Goal: Task Accomplishment & Management: Manage account settings

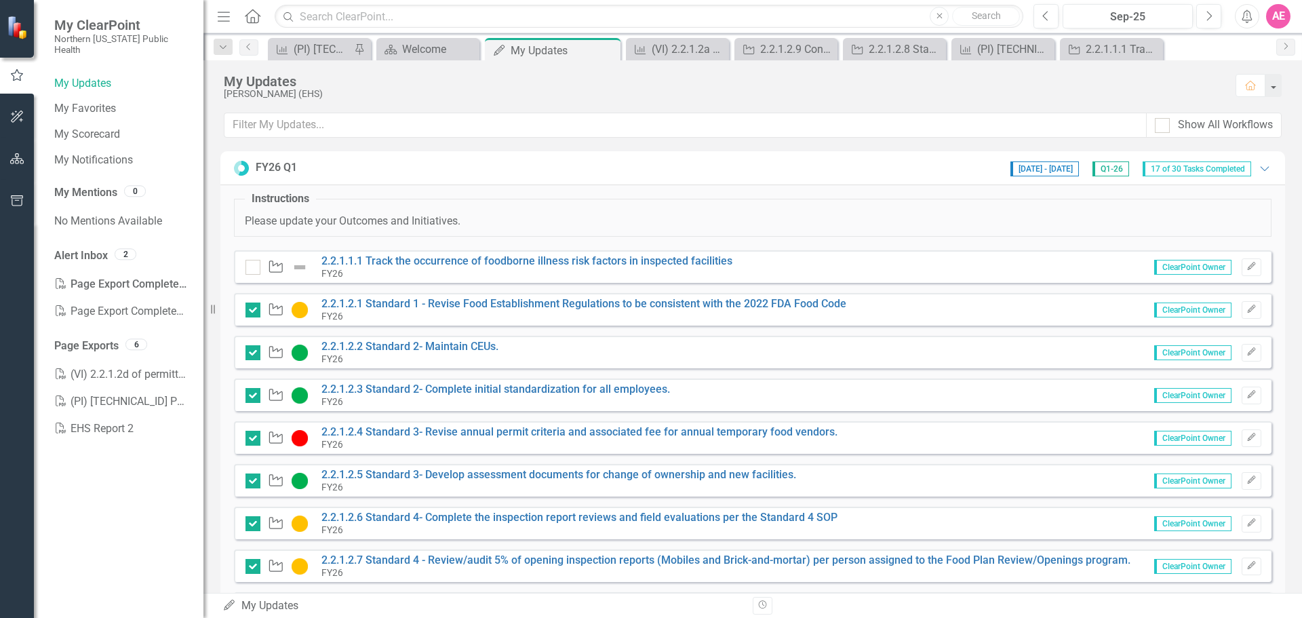
scroll to position [610, 0]
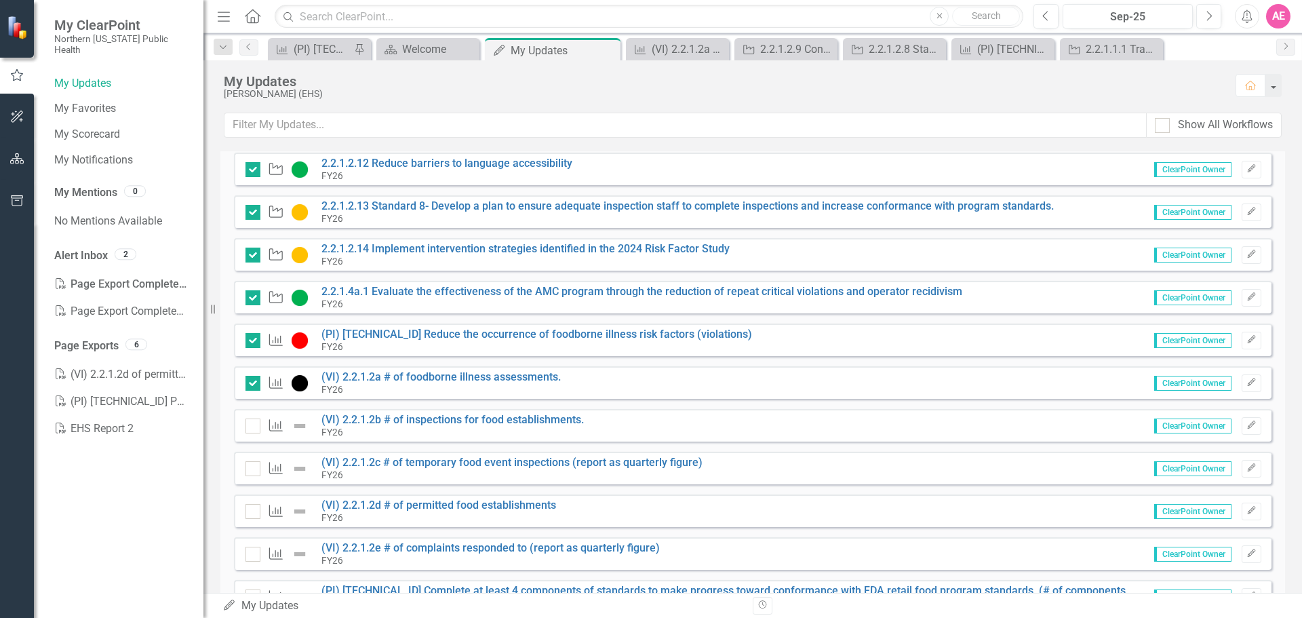
click at [951, 427] on div "Outcome (VI) 2.2.1.2b # of inspections for food establishments. FY26 ClearPoint…" at bounding box center [753, 425] width 1038 height 33
click at [401, 428] on div "FY26" at bounding box center [452, 432] width 262 height 12
click at [401, 423] on link "(VI) 2.2.1.2b # of inspections for food establishments." at bounding box center [452, 419] width 262 height 13
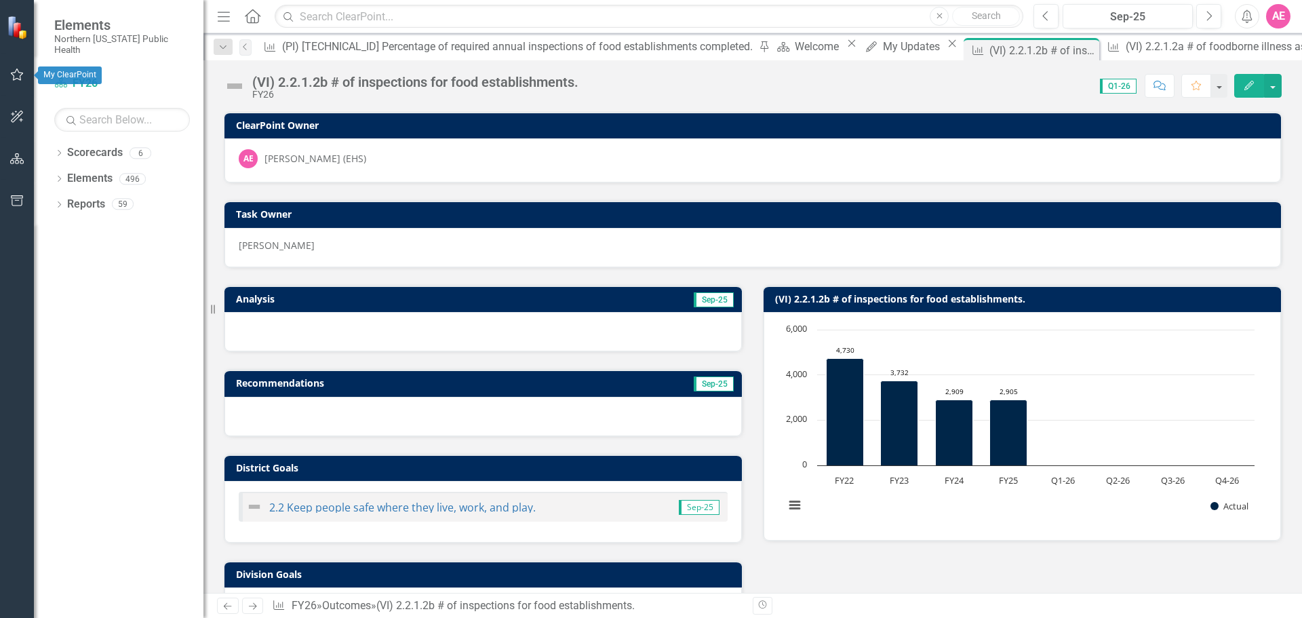
click at [20, 83] on button "button" at bounding box center [17, 75] width 31 height 28
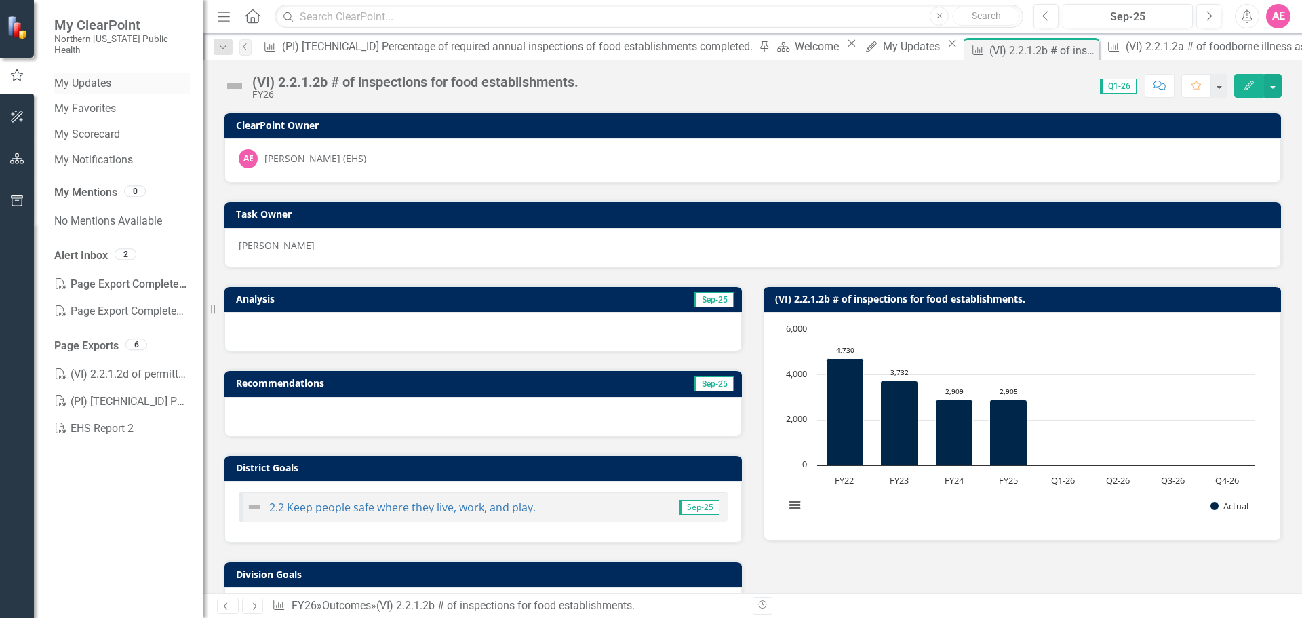
click at [69, 76] on link "My Updates" at bounding box center [122, 84] width 136 height 16
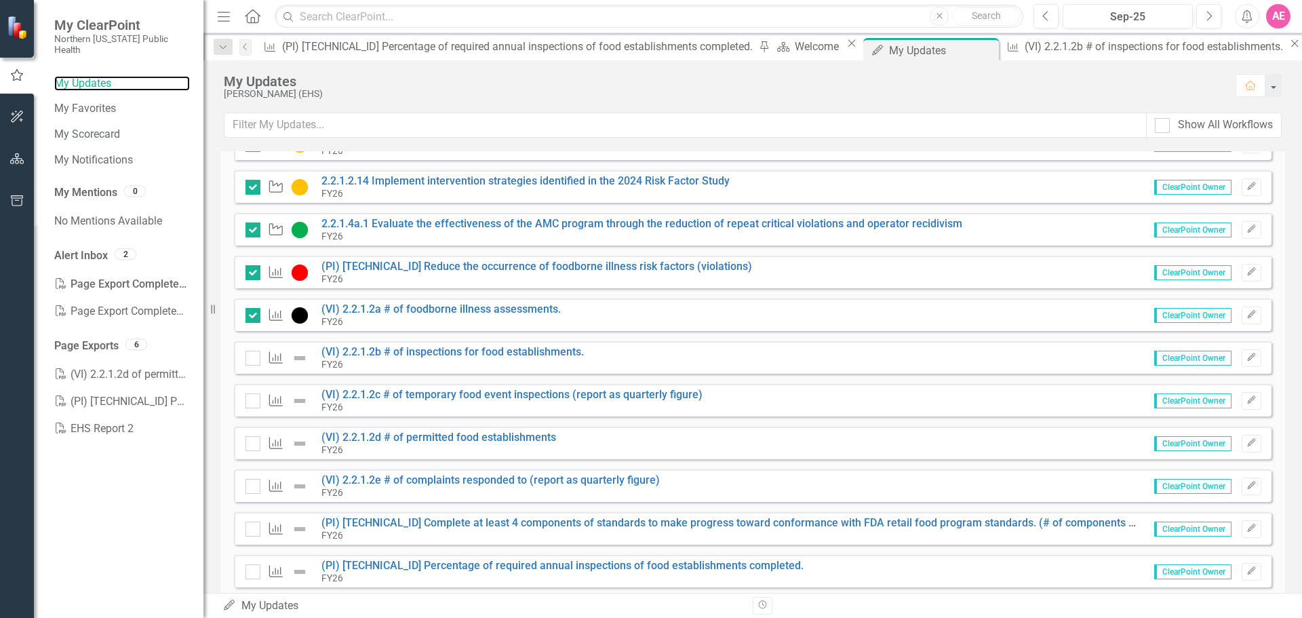
scroll to position [746, 0]
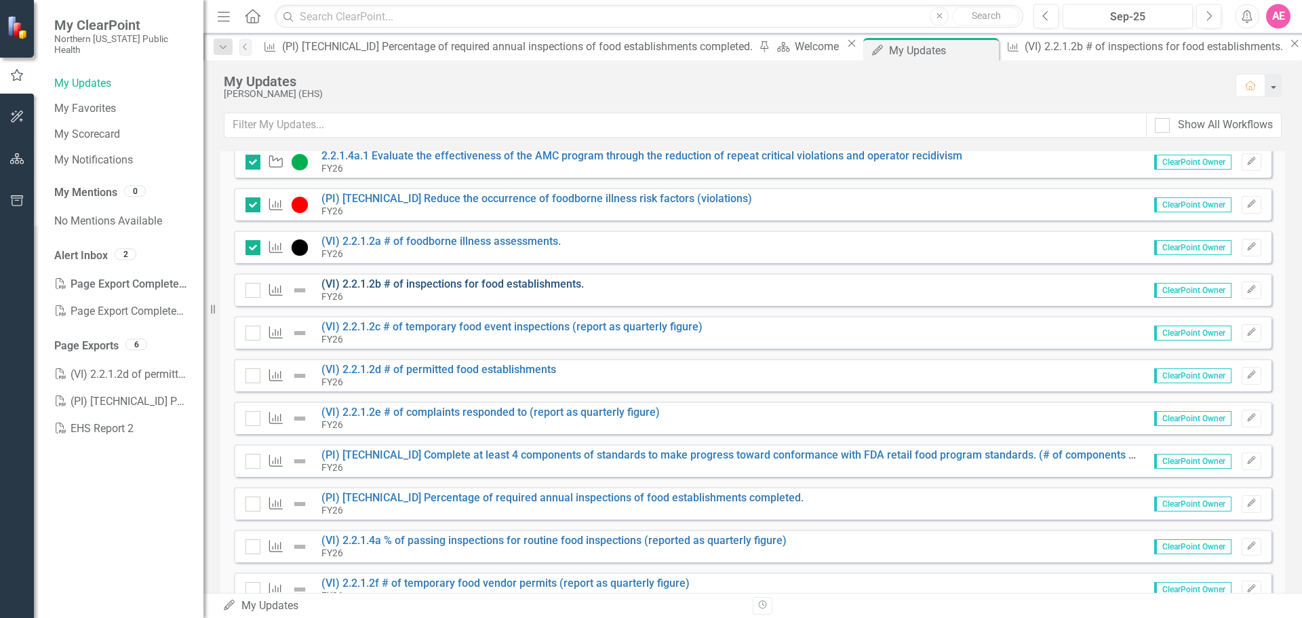
click at [440, 282] on link "(VI) 2.2.1.2b # of inspections for food establishments." at bounding box center [452, 283] width 262 height 13
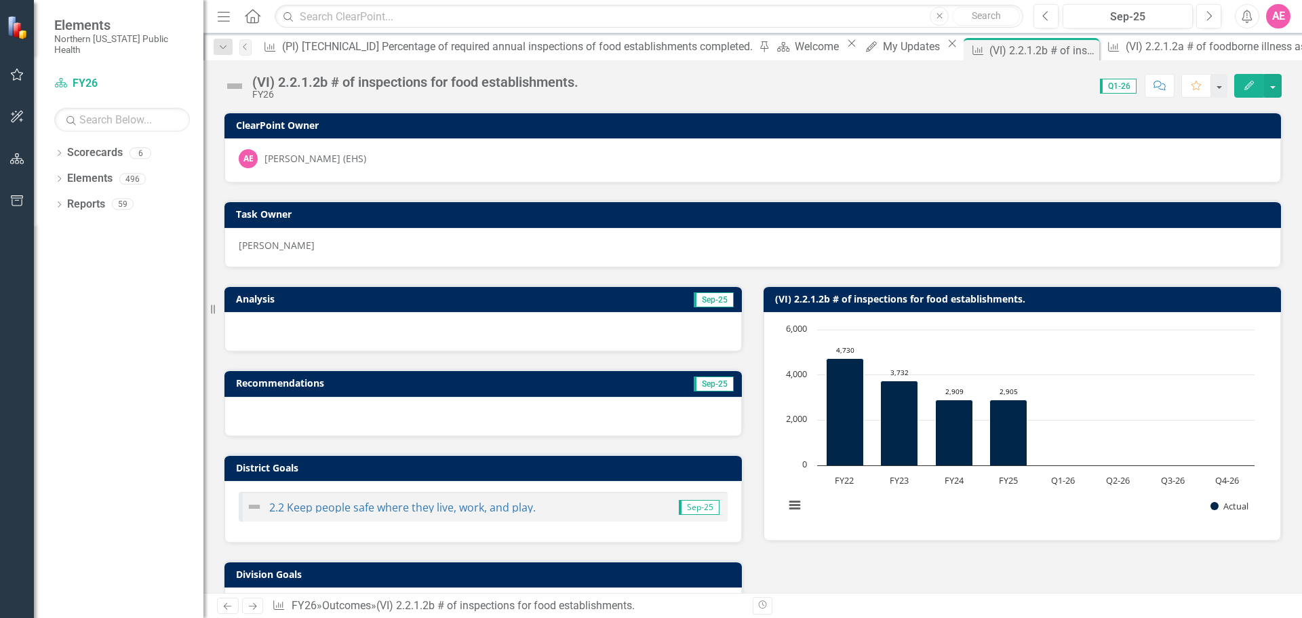
click at [1254, 77] on button "Edit" at bounding box center [1249, 86] width 30 height 24
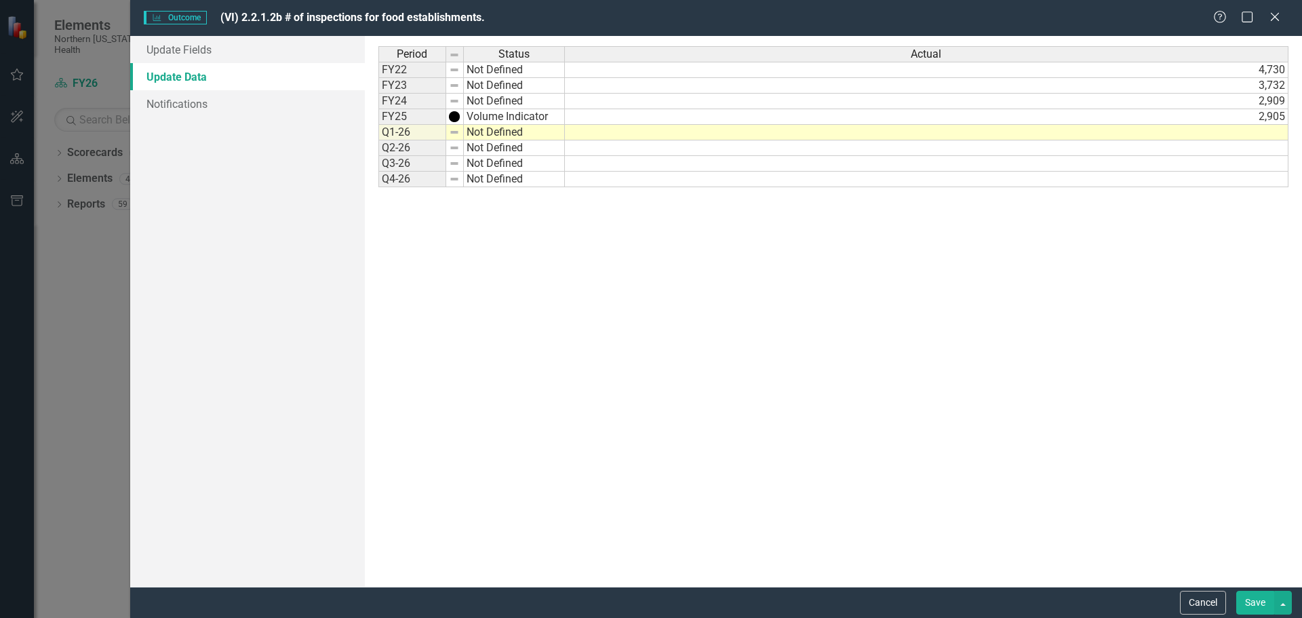
click at [1278, 130] on td at bounding box center [927, 133] width 724 height 16
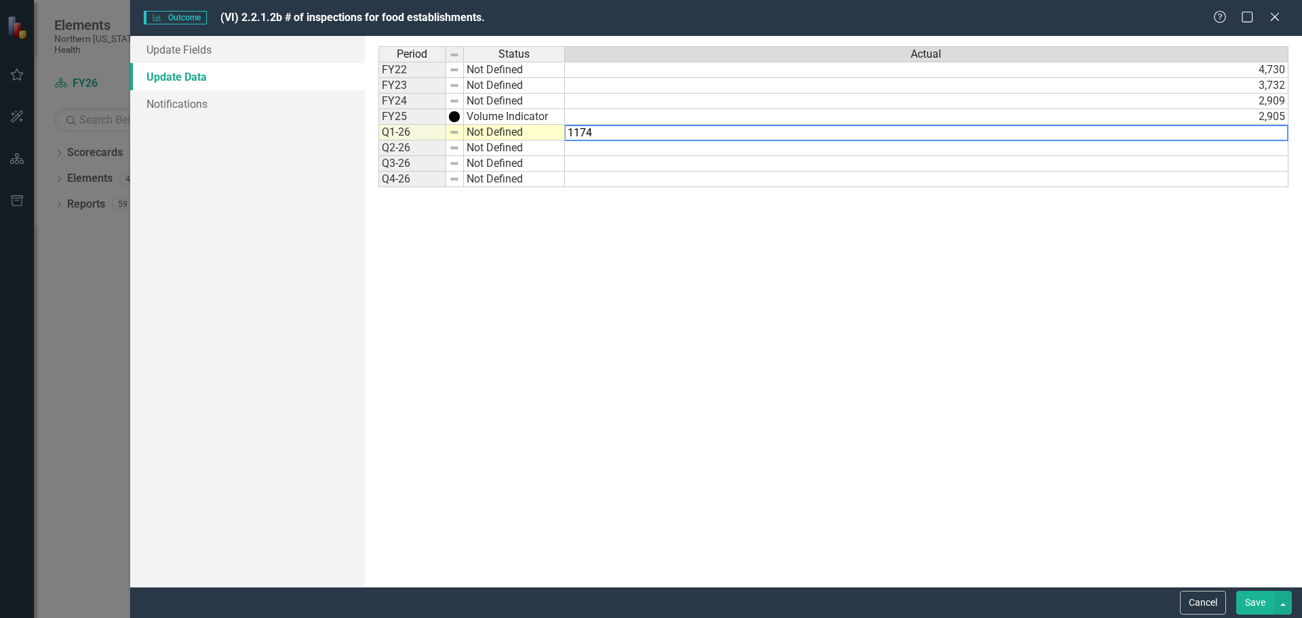
type textarea "1174"
click at [769, 408] on div "Period Status Actual FY22 Not Defined 4,730 FY23 Not Defined 3,732 FY24 Not Def…" at bounding box center [833, 311] width 910 height 530
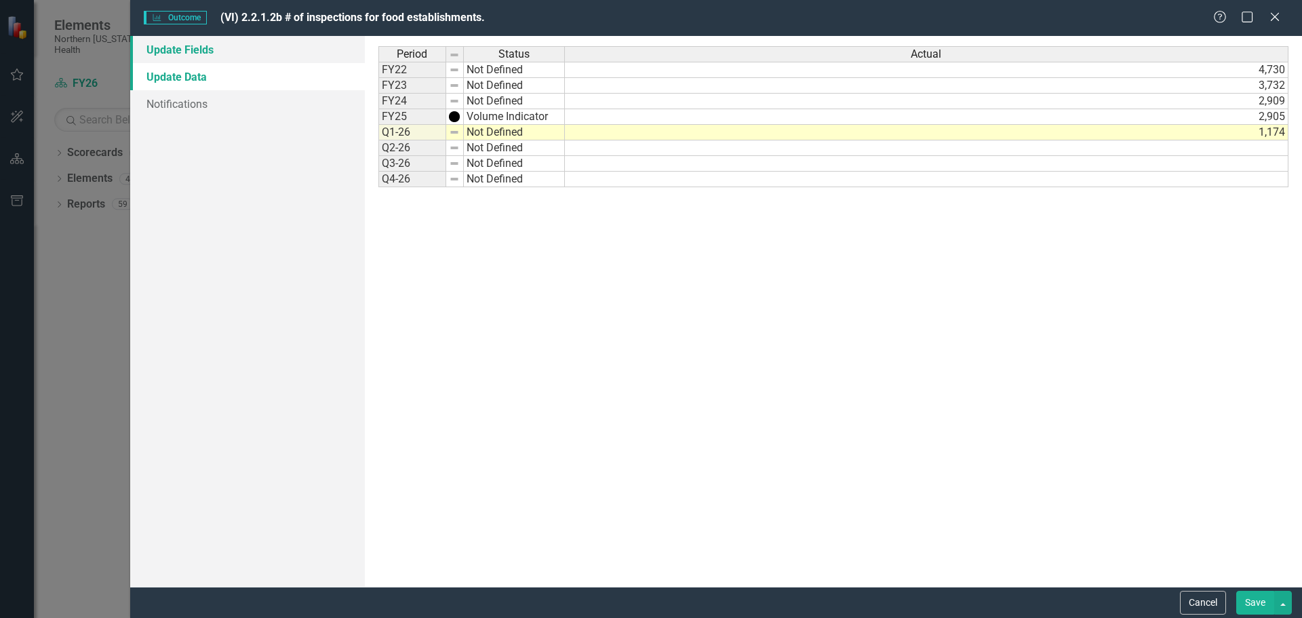
click at [212, 47] on link "Update Fields" at bounding box center [247, 49] width 235 height 27
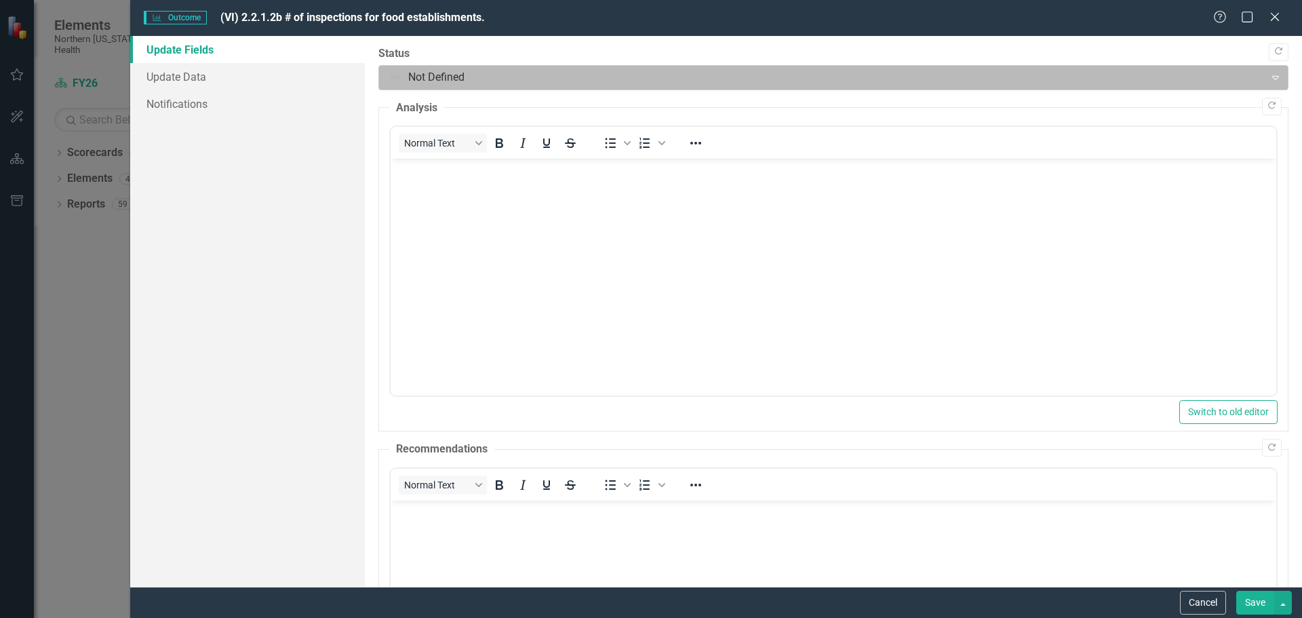
click at [393, 79] on div at bounding box center [822, 77] width 869 height 18
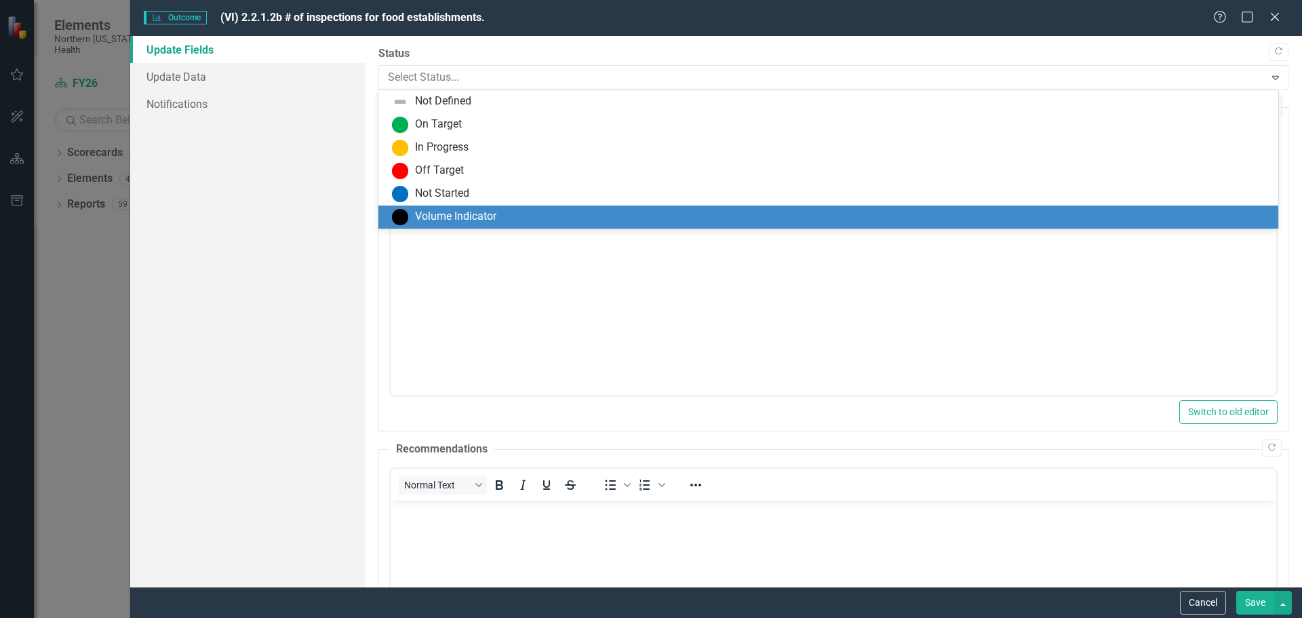
click at [408, 219] on div "Volume Indicator" at bounding box center [831, 217] width 878 height 16
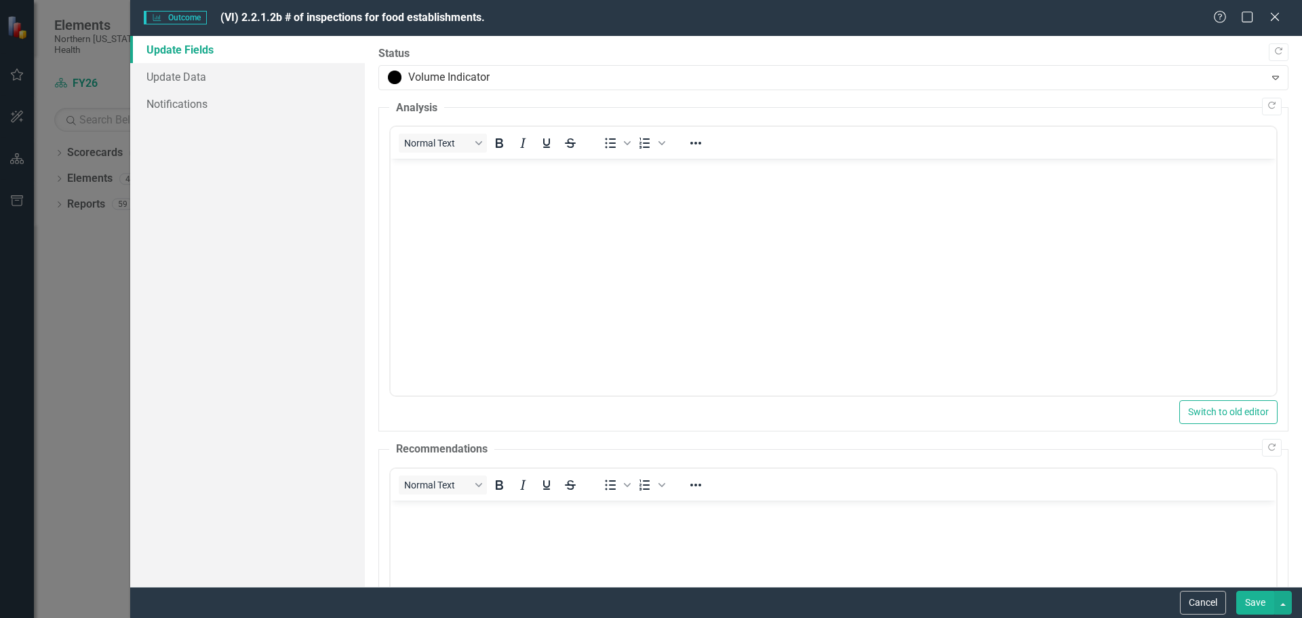
click at [1253, 606] on button "Save" at bounding box center [1255, 603] width 38 height 24
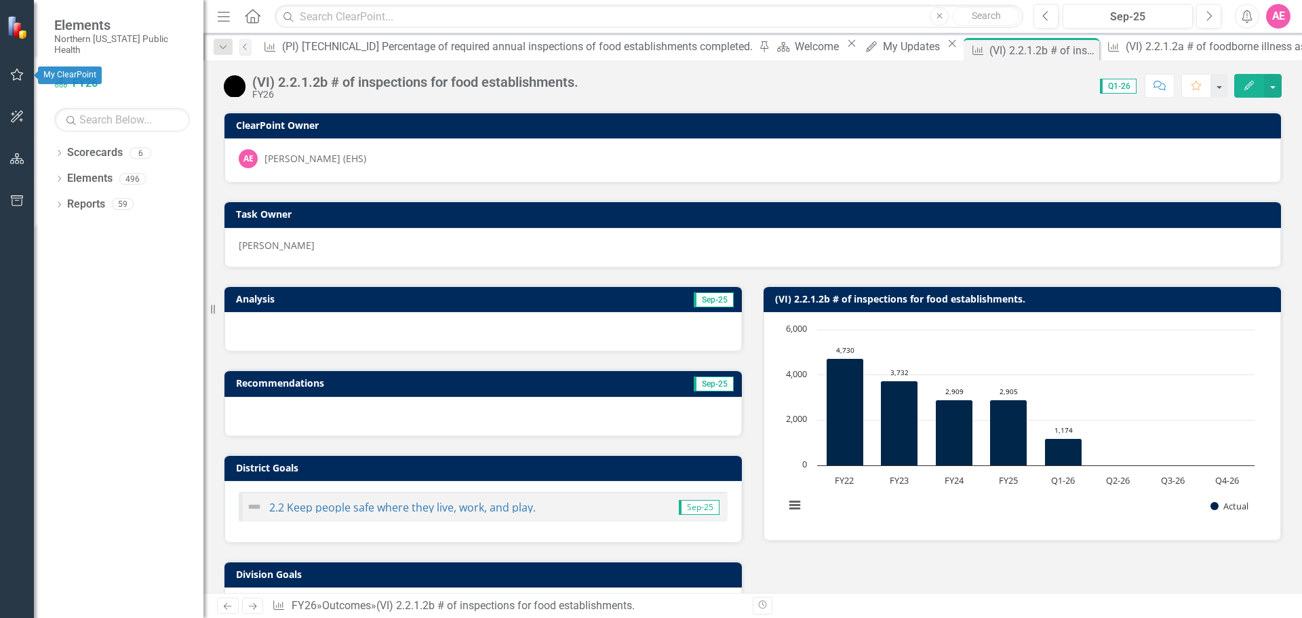
click at [12, 70] on icon "button" at bounding box center [17, 74] width 14 height 11
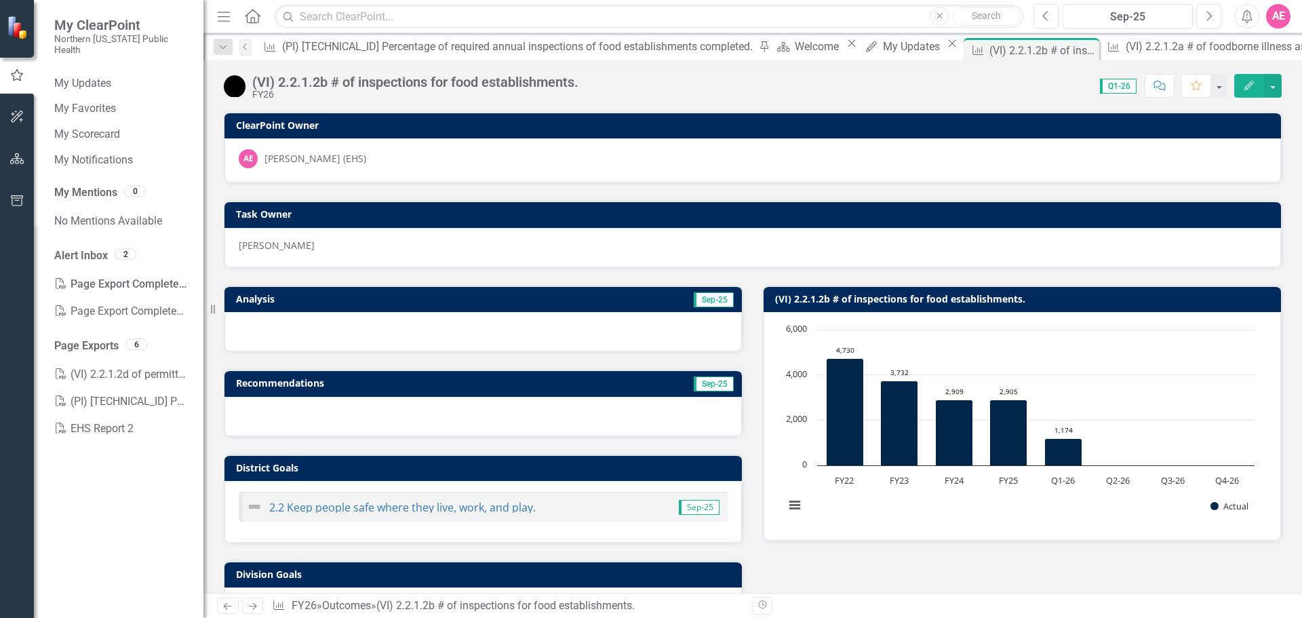
click at [106, 535] on div "My Updates My Favorites My Scorecard My Notifications My Mentions 0 No Mentions…" at bounding box center [119, 345] width 170 height 545
click at [5, 75] on button "button" at bounding box center [17, 75] width 34 height 22
click at [873, 97] on div "(VI) 2.2.1.2b # of inspections for food establishments. FY26 Score: 0.00 Q1-26 …" at bounding box center [752, 80] width 1099 height 41
click at [82, 76] on link "My Updates" at bounding box center [122, 84] width 136 height 16
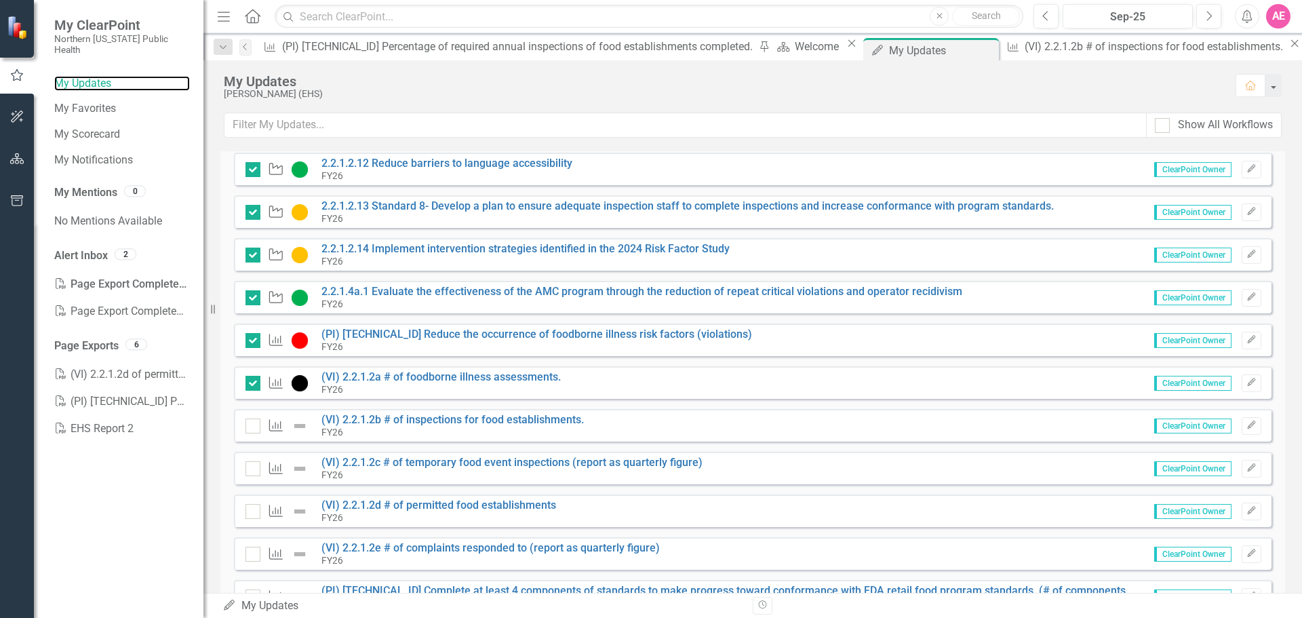
scroll to position [678, 0]
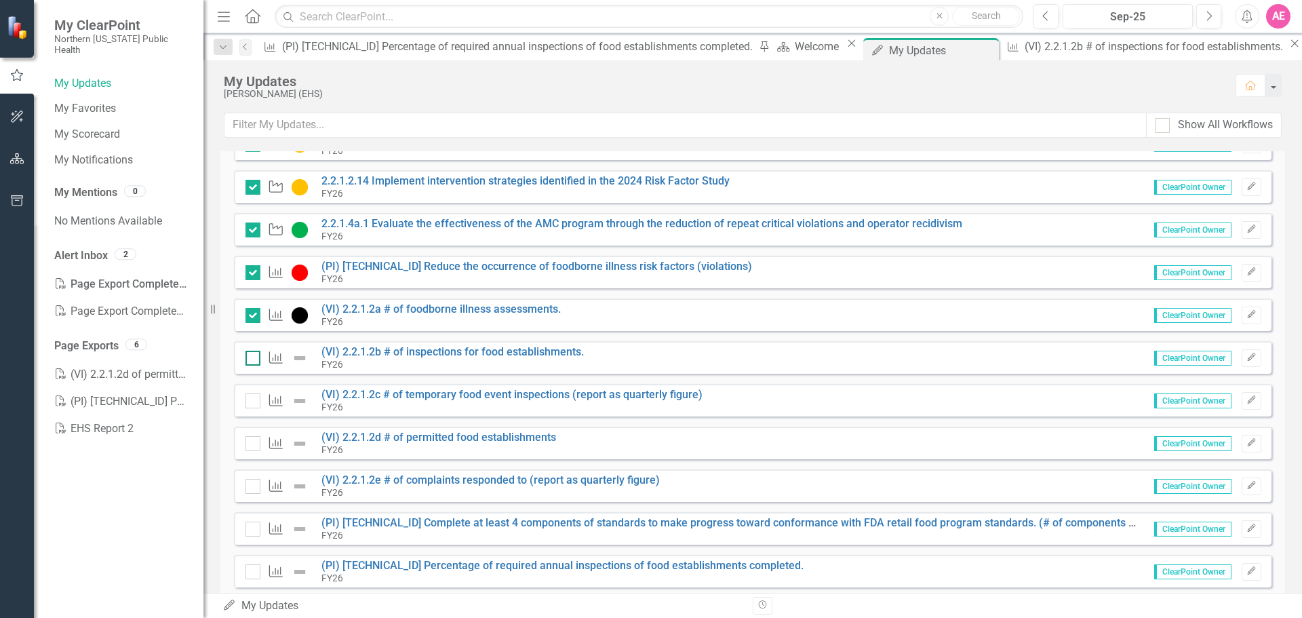
click at [258, 359] on div at bounding box center [253, 358] width 15 height 15
click at [254, 359] on input "checkbox" at bounding box center [250, 355] width 9 height 9
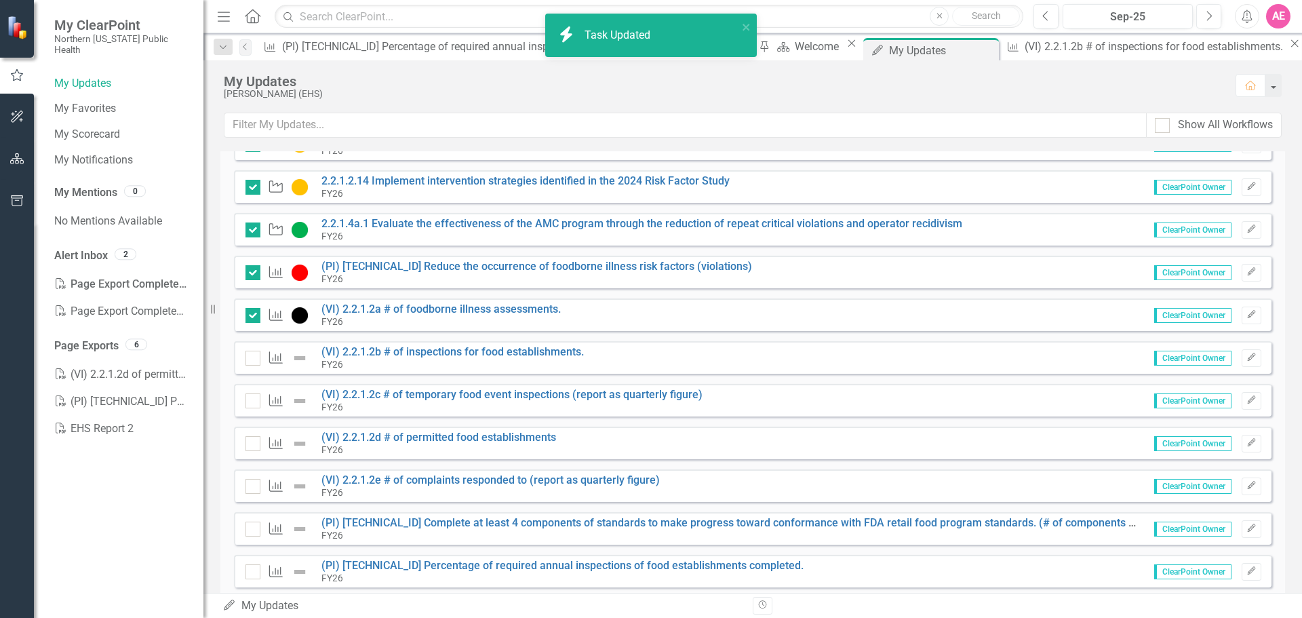
checkbox input "true"
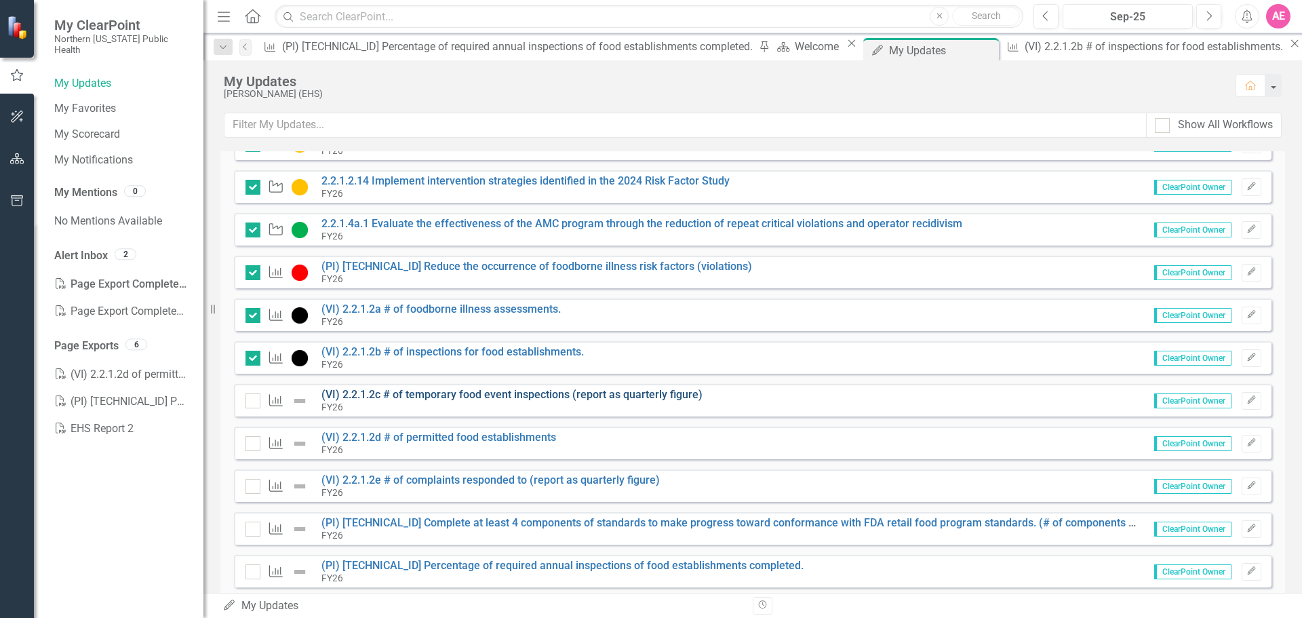
click at [469, 395] on link "(VI) 2.2.1.2c # of temporary food event inspections (report as quarterly figure)" at bounding box center [511, 394] width 381 height 13
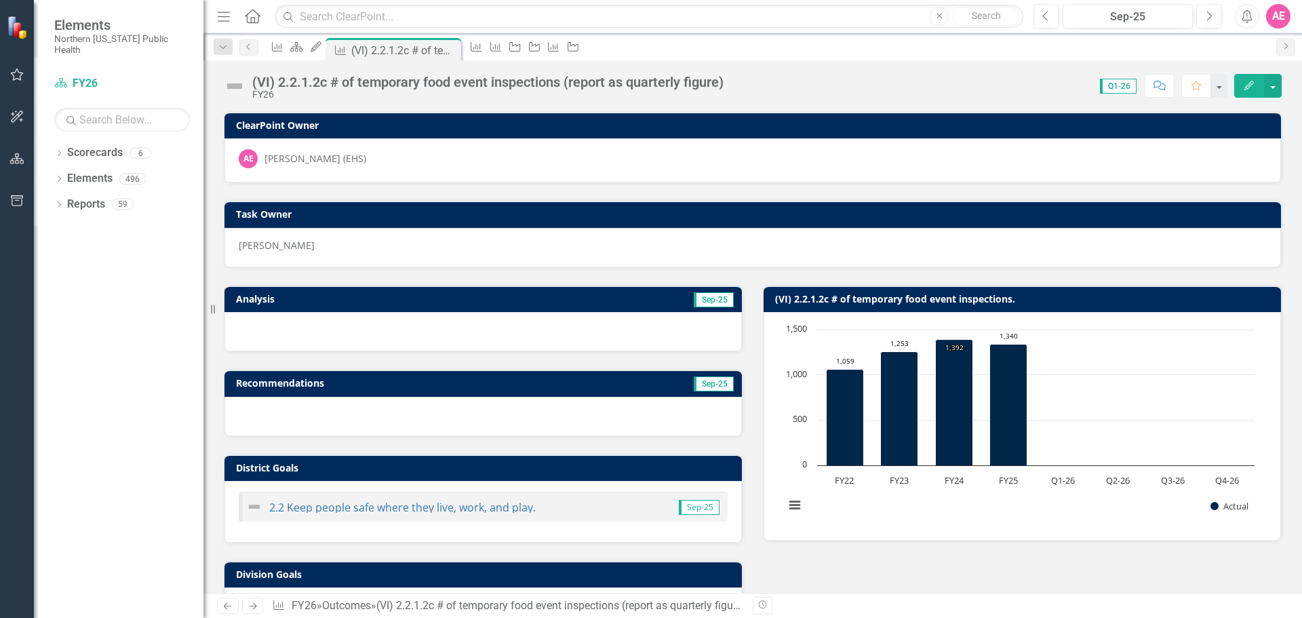
click at [1249, 79] on button "Edit" at bounding box center [1249, 86] width 30 height 24
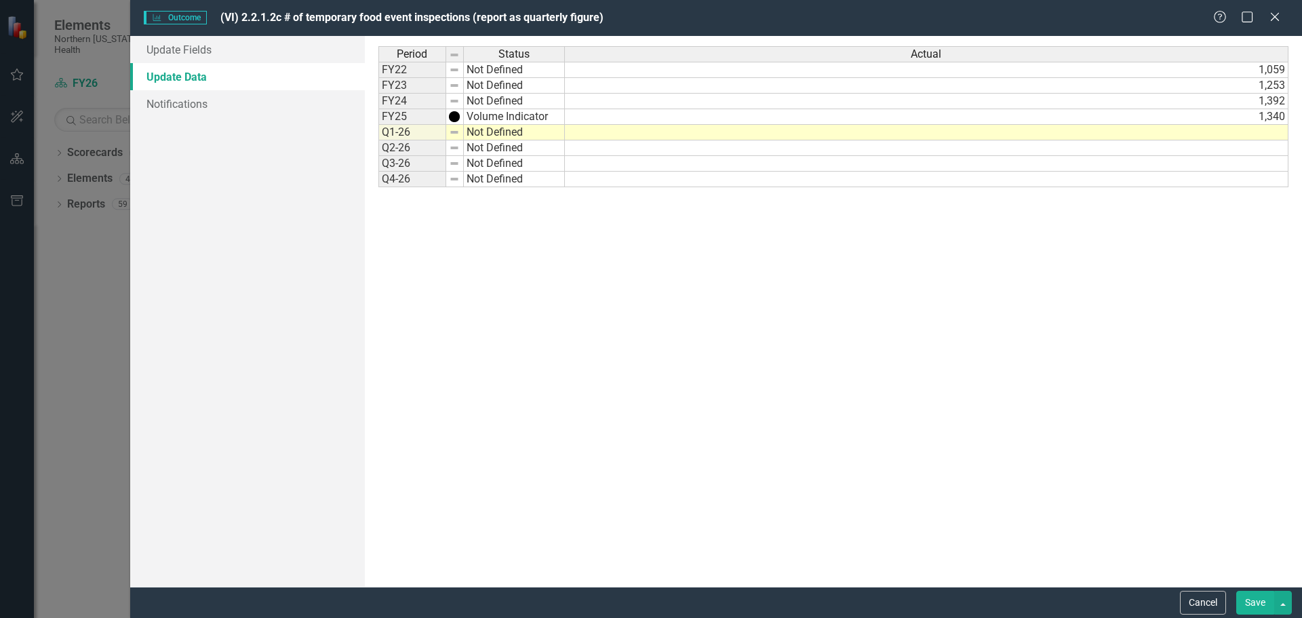
click at [1214, 132] on td at bounding box center [927, 133] width 724 height 16
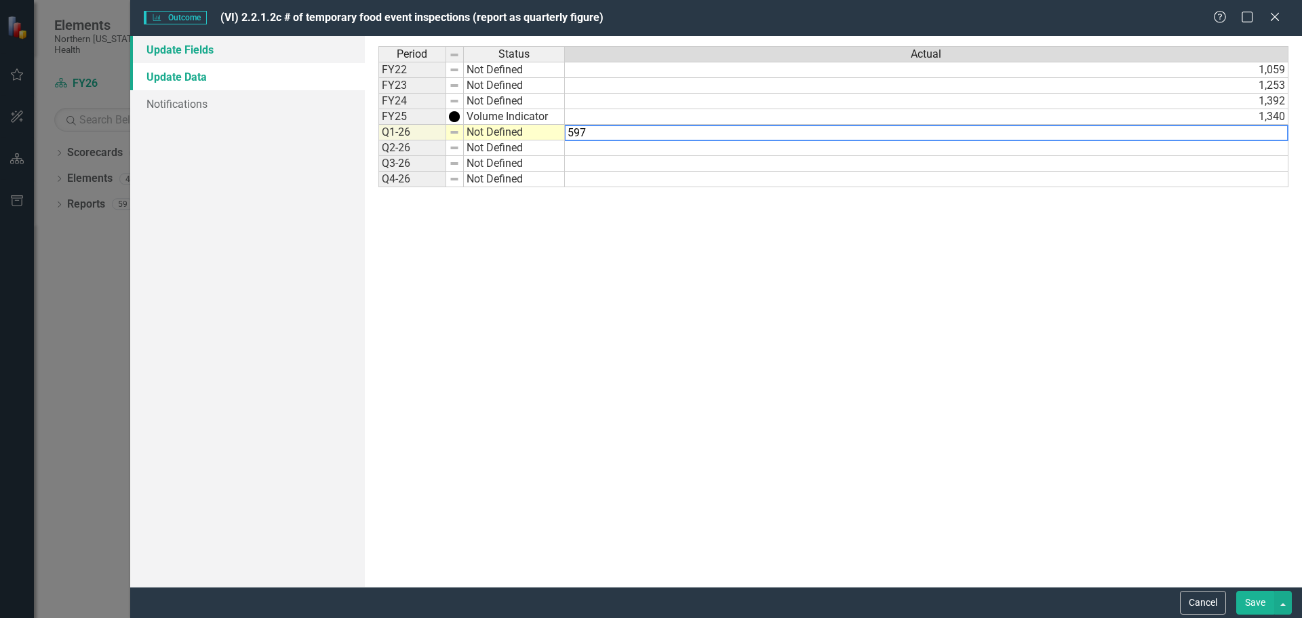
type textarea "597"
click at [176, 42] on link "Update Fields" at bounding box center [247, 49] width 235 height 27
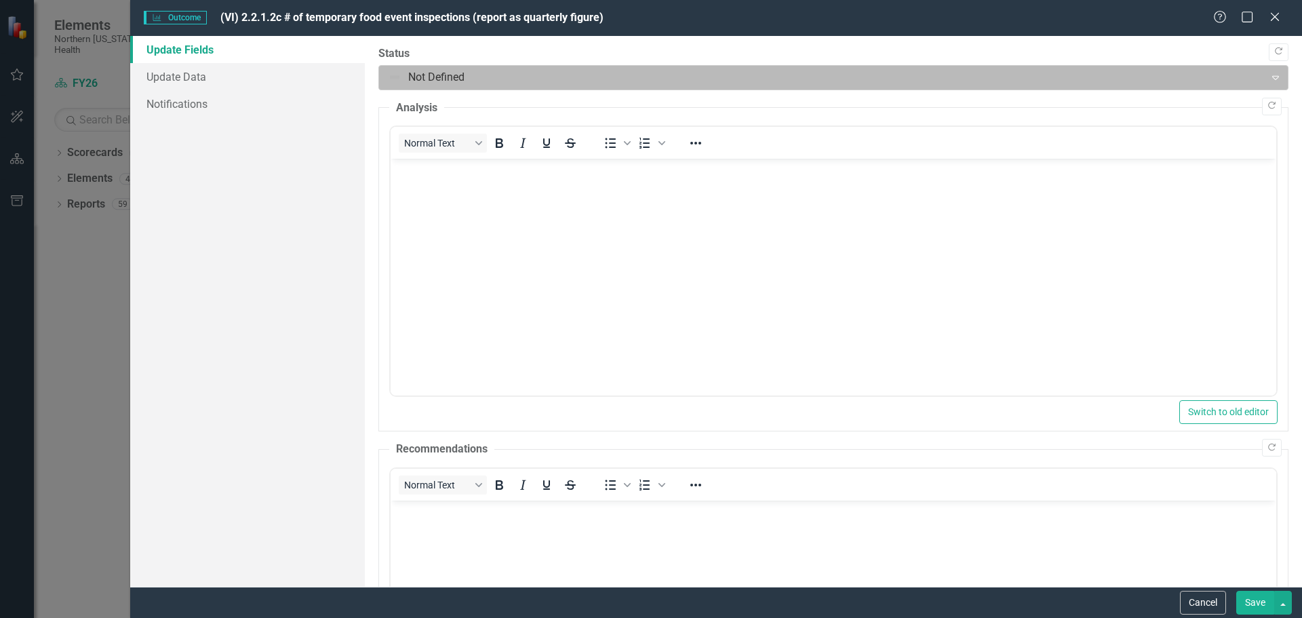
click at [425, 73] on div at bounding box center [822, 77] width 869 height 18
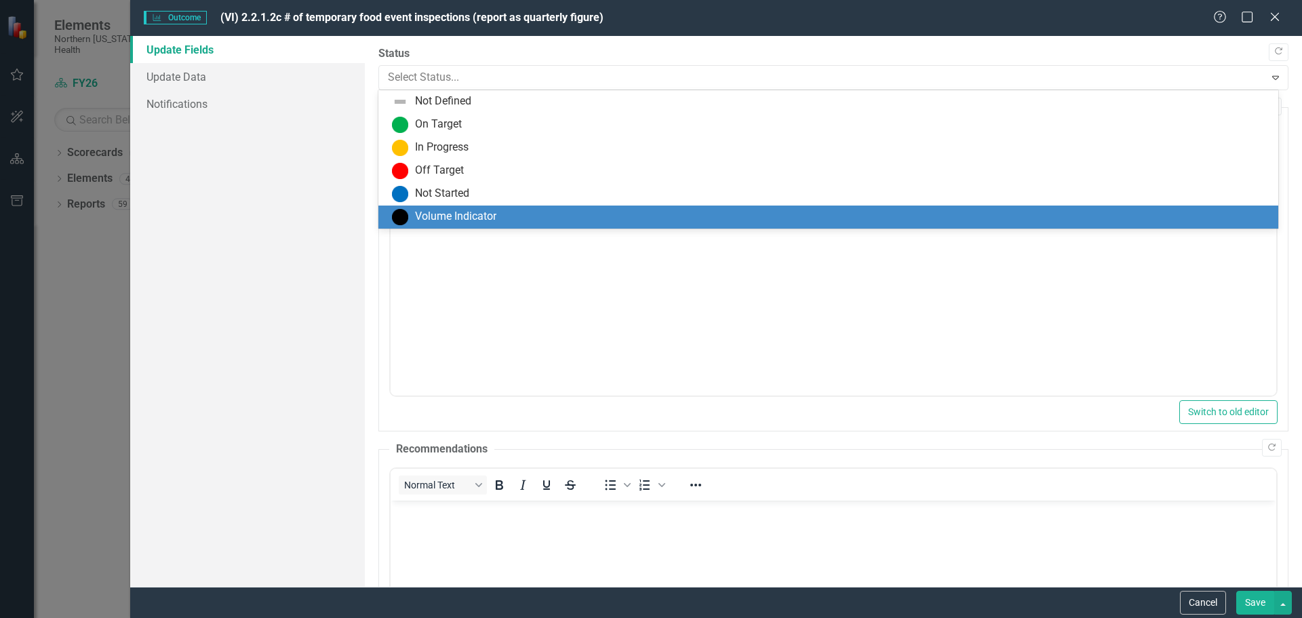
click at [437, 214] on div "Volume Indicator" at bounding box center [455, 217] width 81 height 16
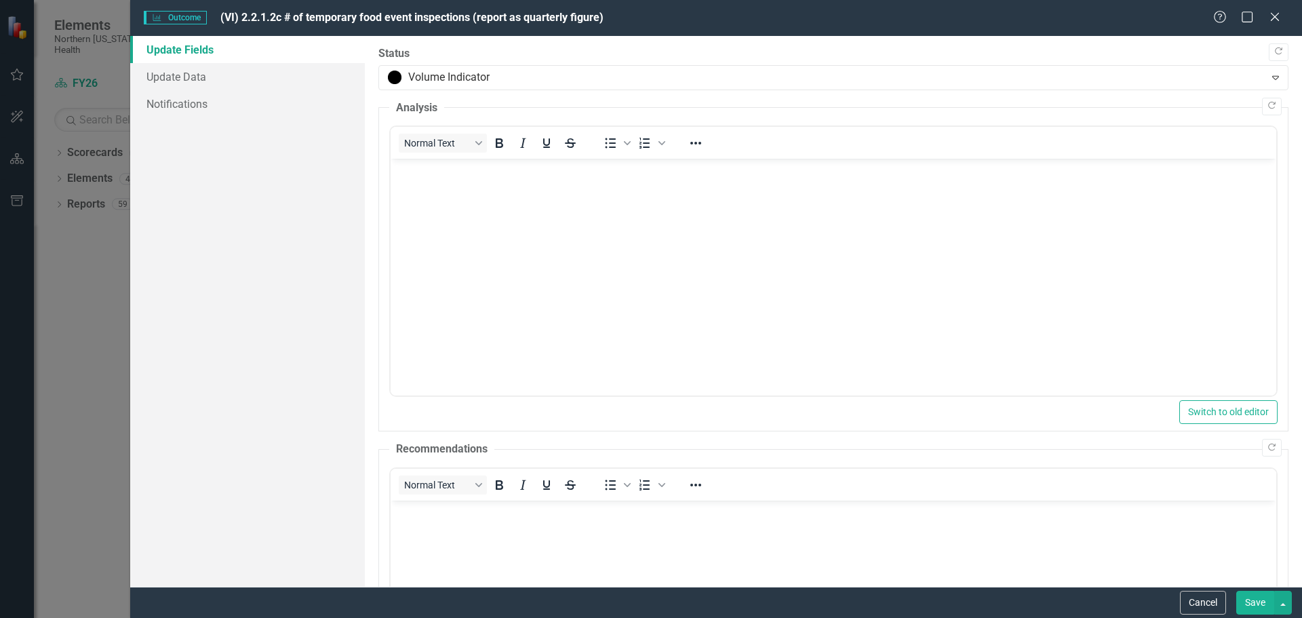
click at [1263, 597] on button "Save" at bounding box center [1255, 603] width 38 height 24
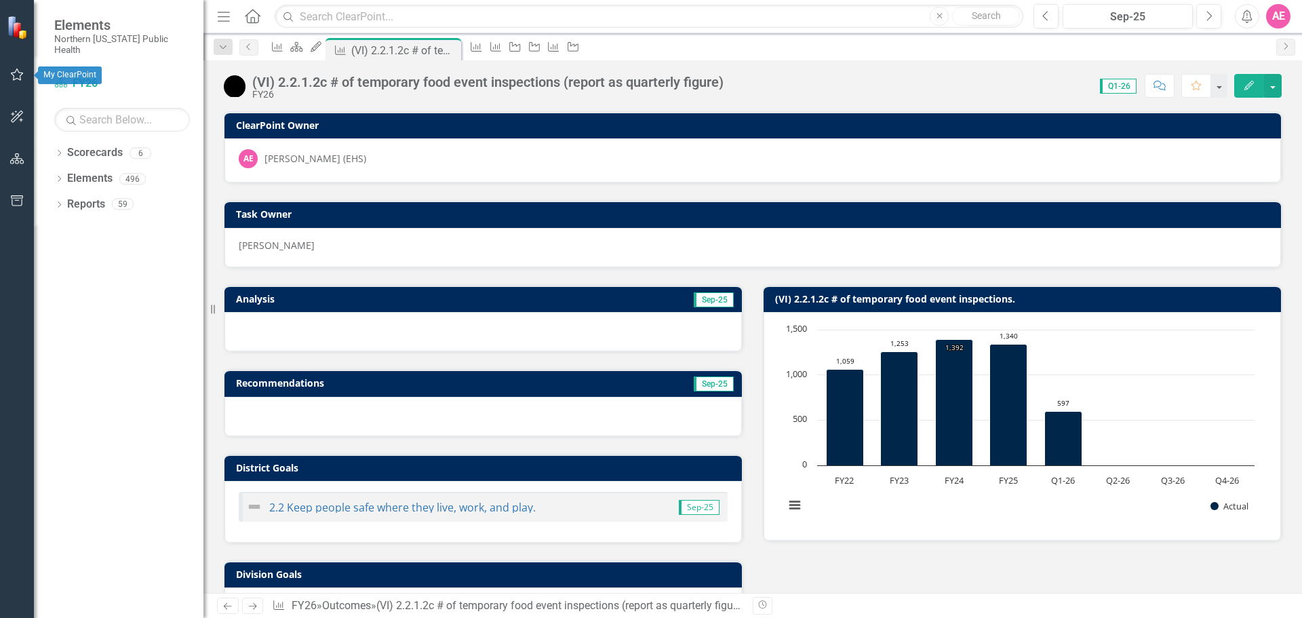
click at [16, 73] on icon "button" at bounding box center [17, 74] width 14 height 11
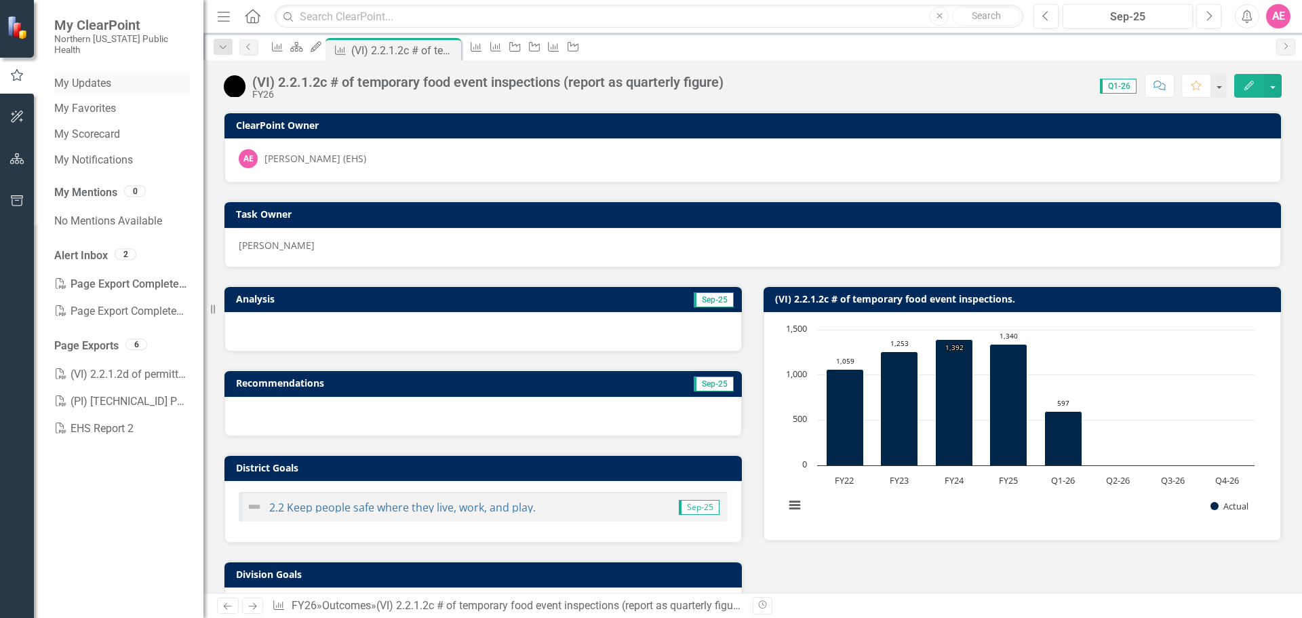
click at [96, 76] on link "My Updates" at bounding box center [122, 84] width 136 height 16
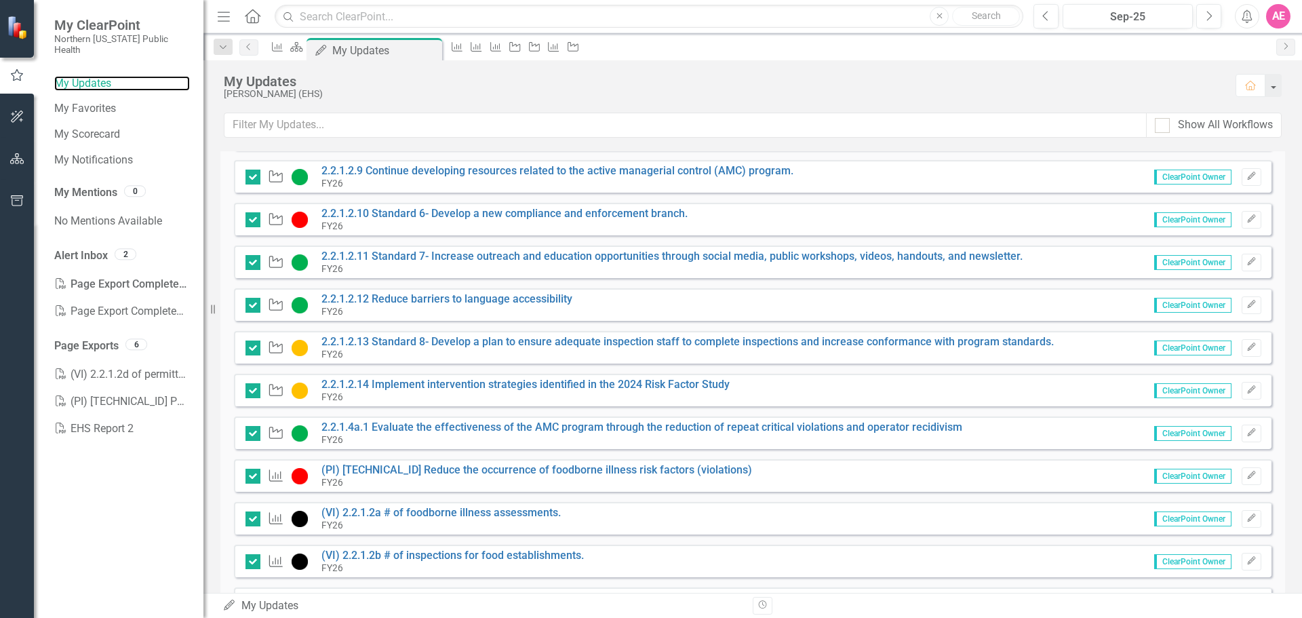
scroll to position [678, 0]
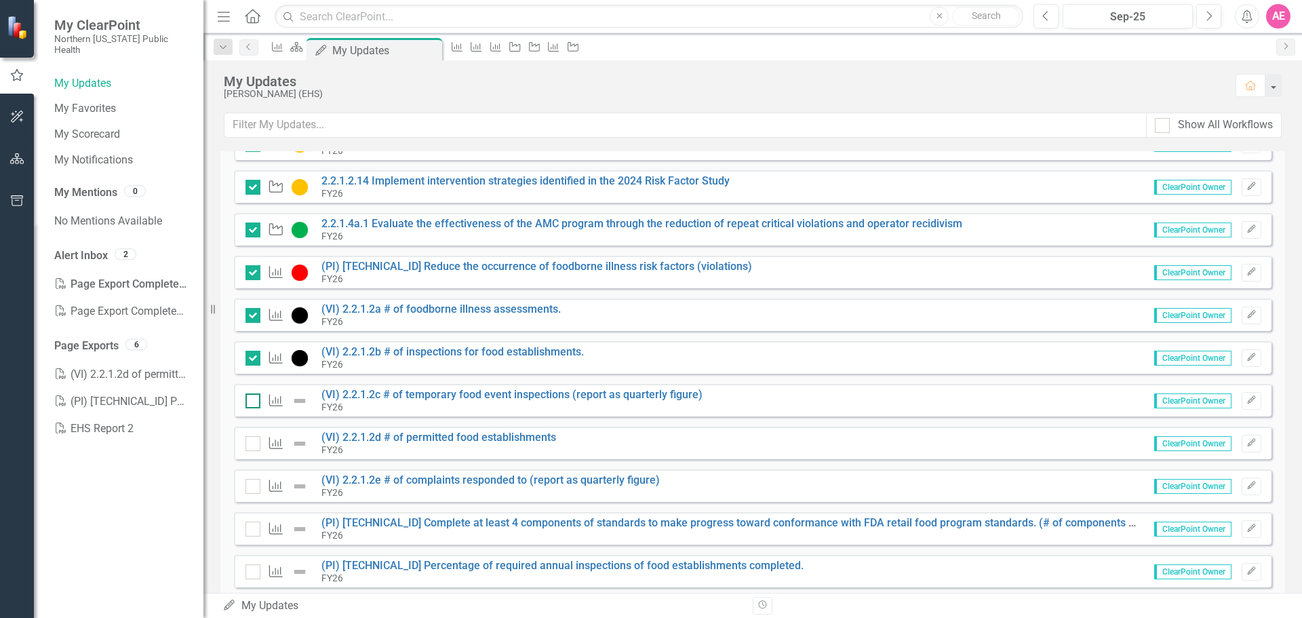
click at [248, 398] on input "checkbox" at bounding box center [250, 397] width 9 height 9
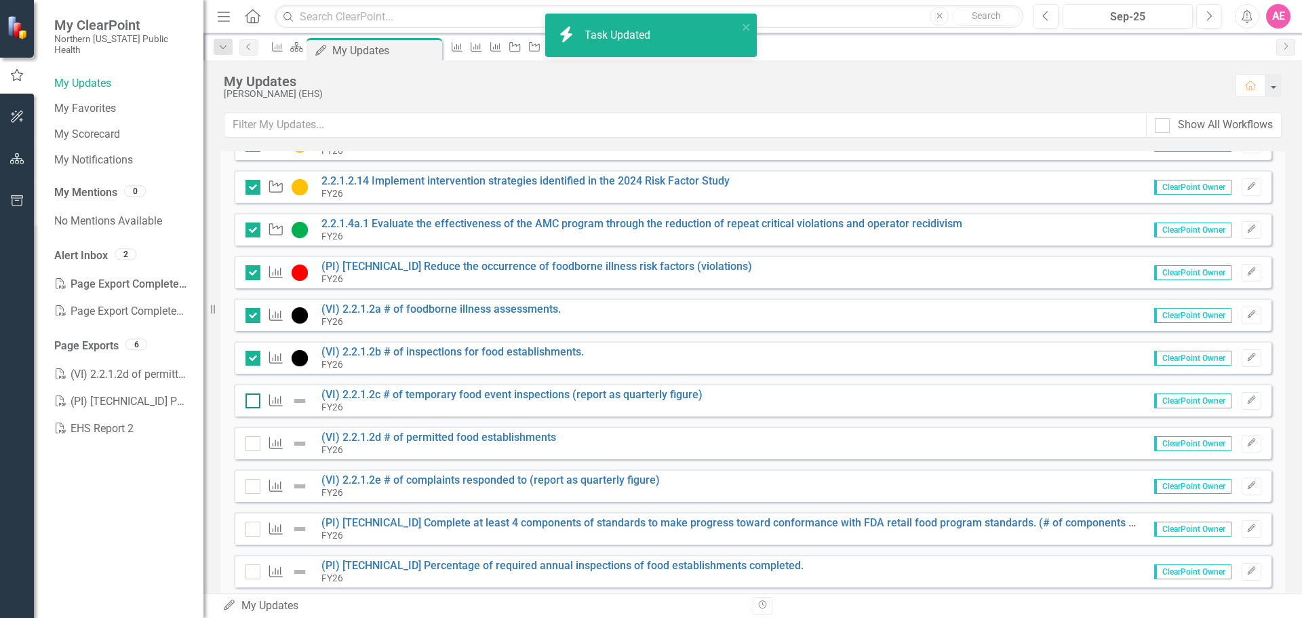
checkbox input "true"
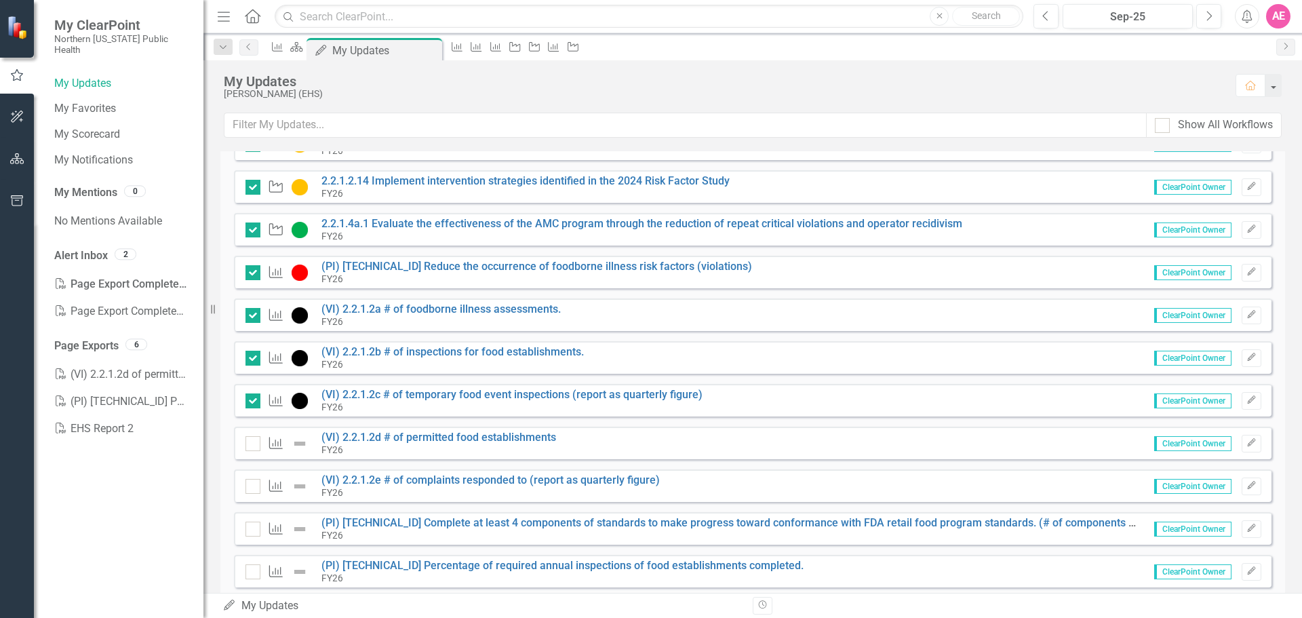
scroll to position [746, 0]
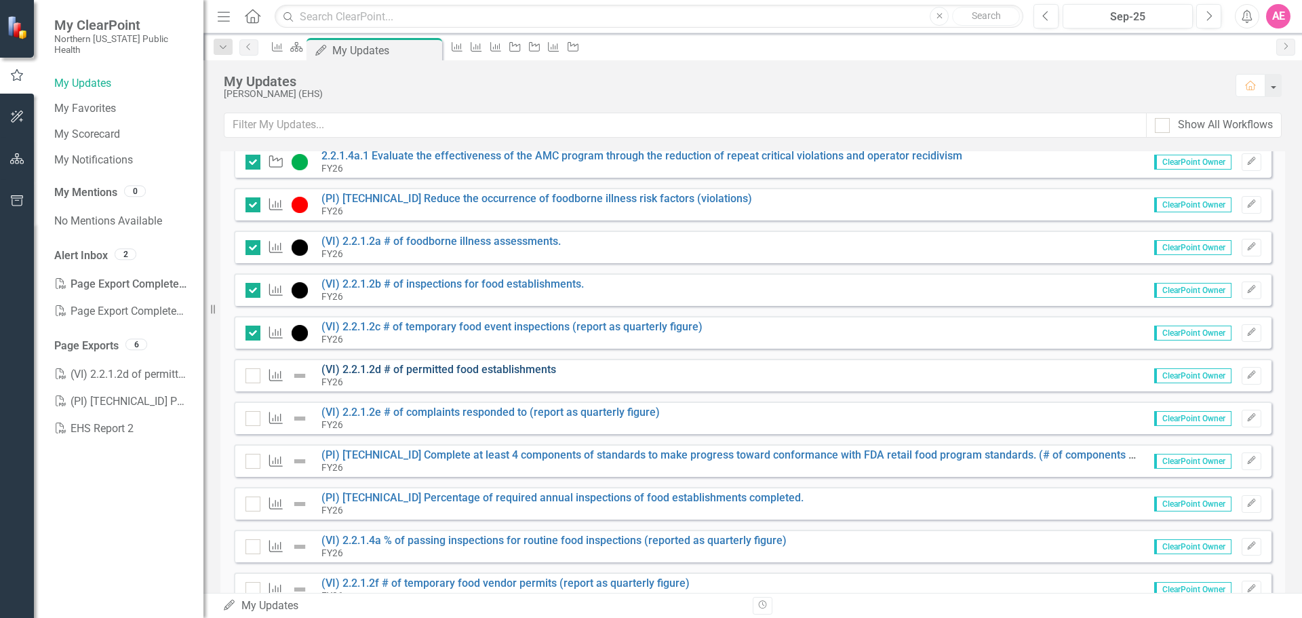
click at [447, 371] on link "(VI) 2.2.1.2d # of permitted food establishments" at bounding box center [438, 369] width 235 height 13
